Goal: Information Seeking & Learning: Find specific fact

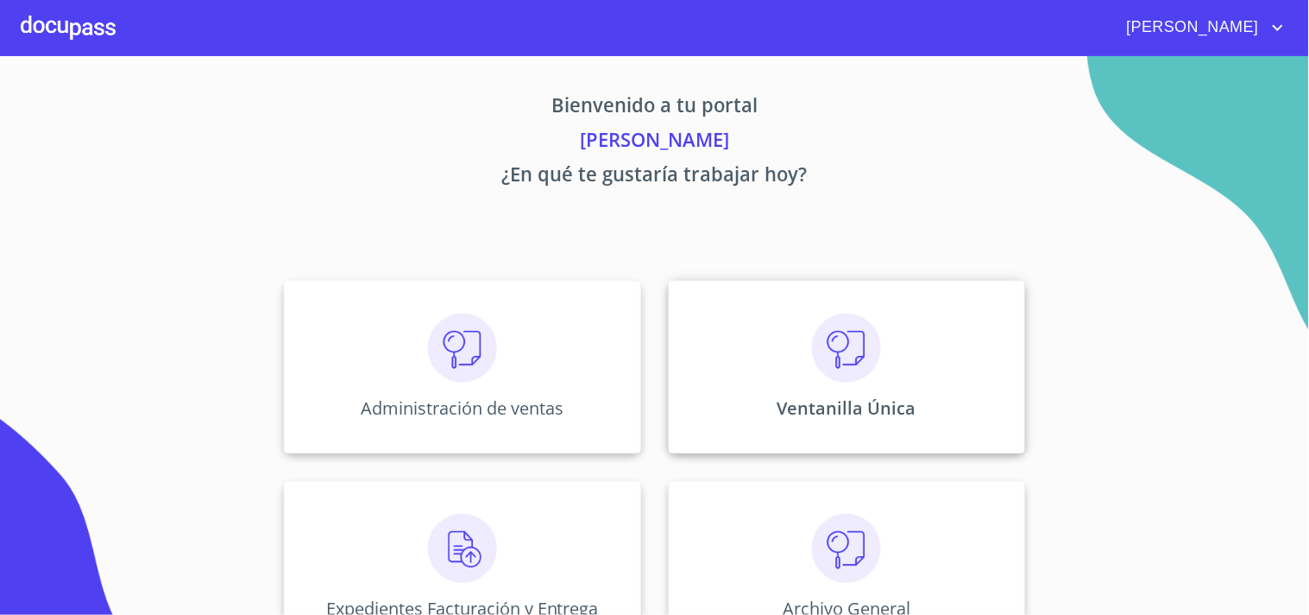
click at [921, 408] on div "Ventanilla Única" at bounding box center [847, 367] width 356 height 173
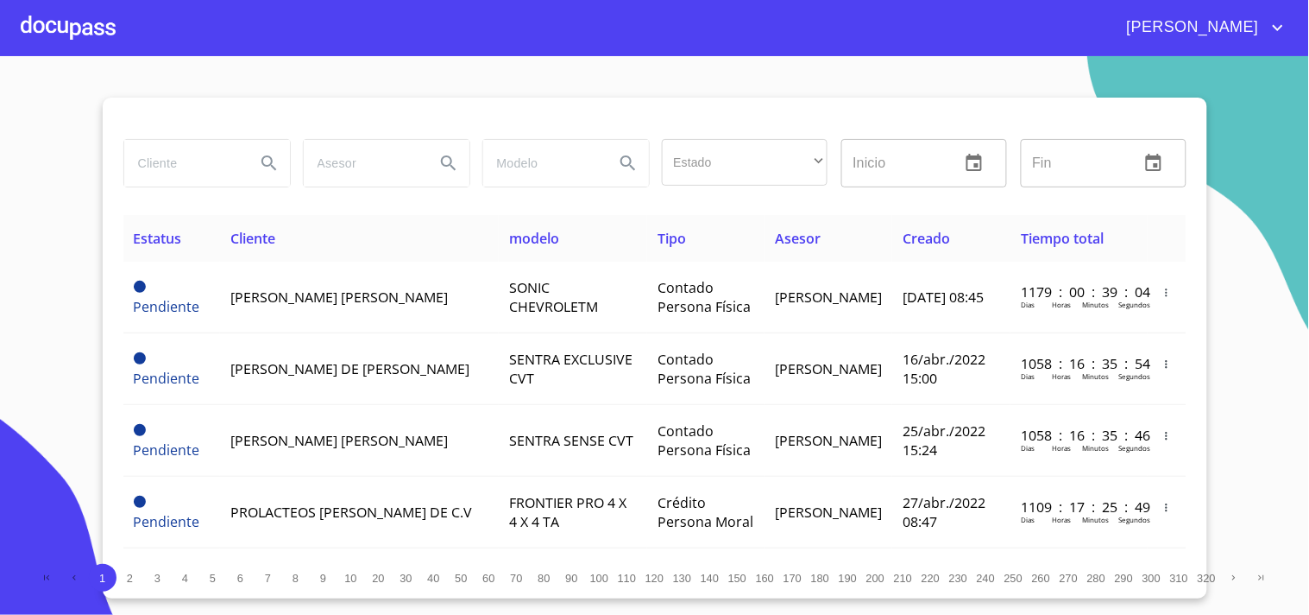
click at [147, 167] on input "search" at bounding box center [182, 163] width 117 height 47
type input "[PERSON_NAME] [PERSON_NAME]"
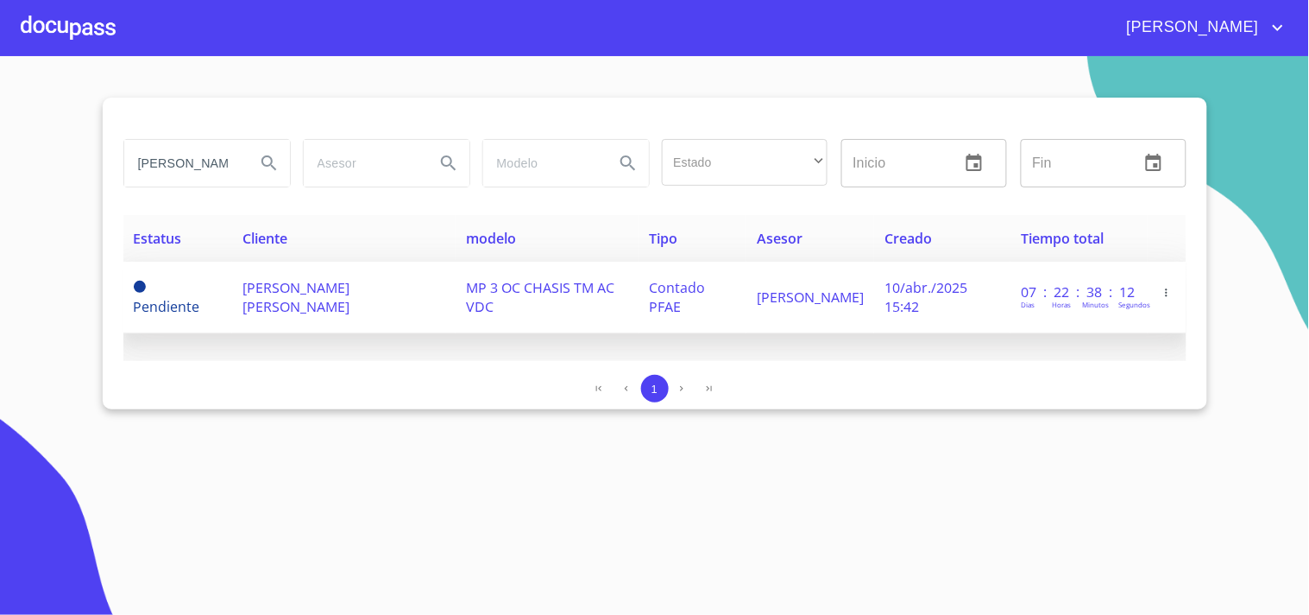
click at [392, 299] on td "[PERSON_NAME] [PERSON_NAME]" at bounding box center [344, 298] width 224 height 72
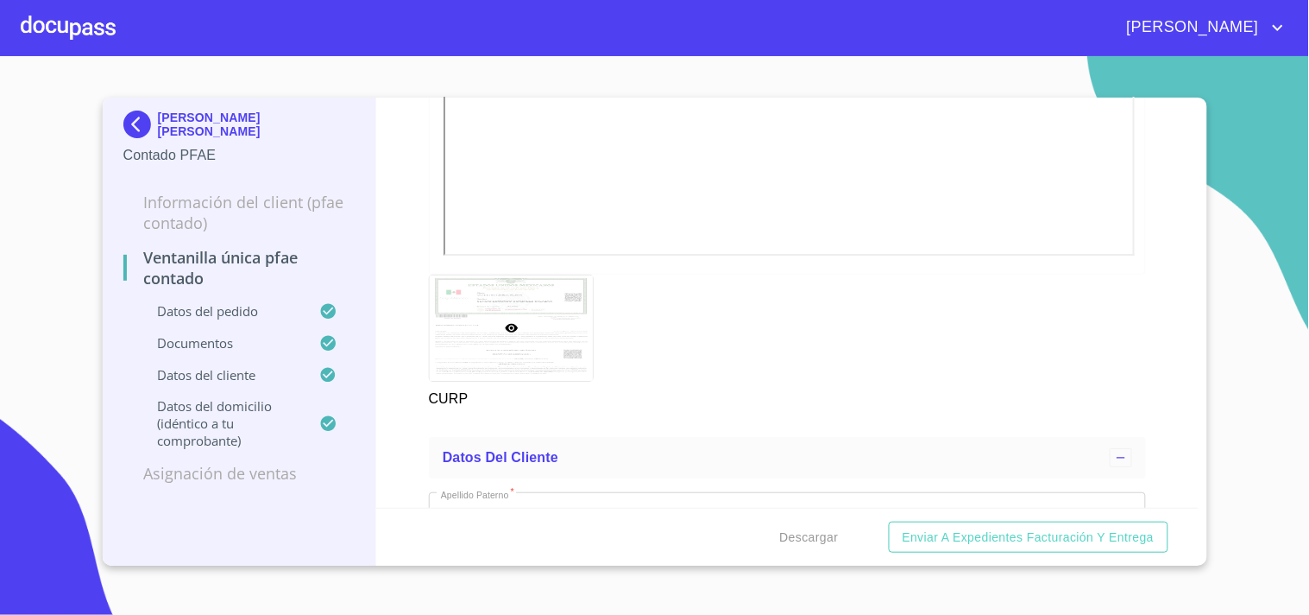
scroll to position [3068, 0]
